Goal: Transaction & Acquisition: Purchase product/service

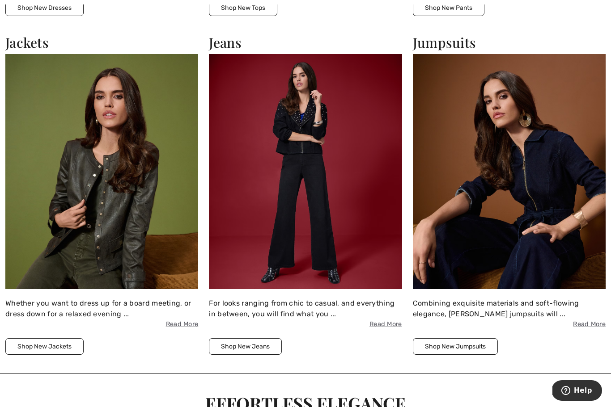
scroll to position [1072, 0]
click at [81, 213] on img at bounding box center [101, 173] width 193 height 236
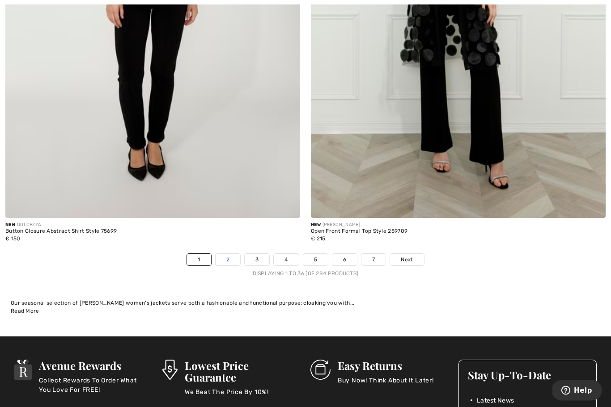
scroll to position [8658, 0]
click at [223, 254] on link "2" at bounding box center [228, 260] width 25 height 12
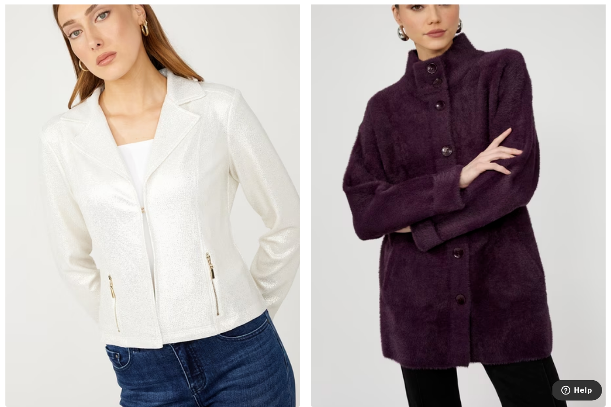
scroll to position [2055, 0]
click at [214, 278] on img at bounding box center [152, 186] width 295 height 442
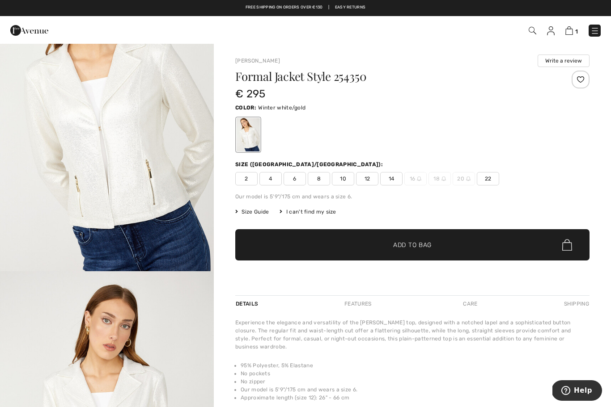
scroll to position [68, 0]
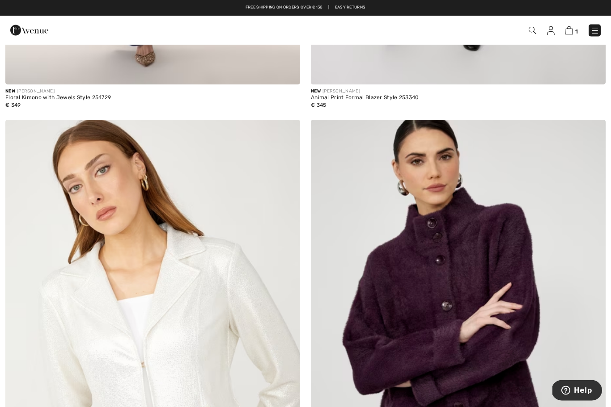
scroll to position [1901, 0]
